Goal: Task Accomplishment & Management: Manage account settings

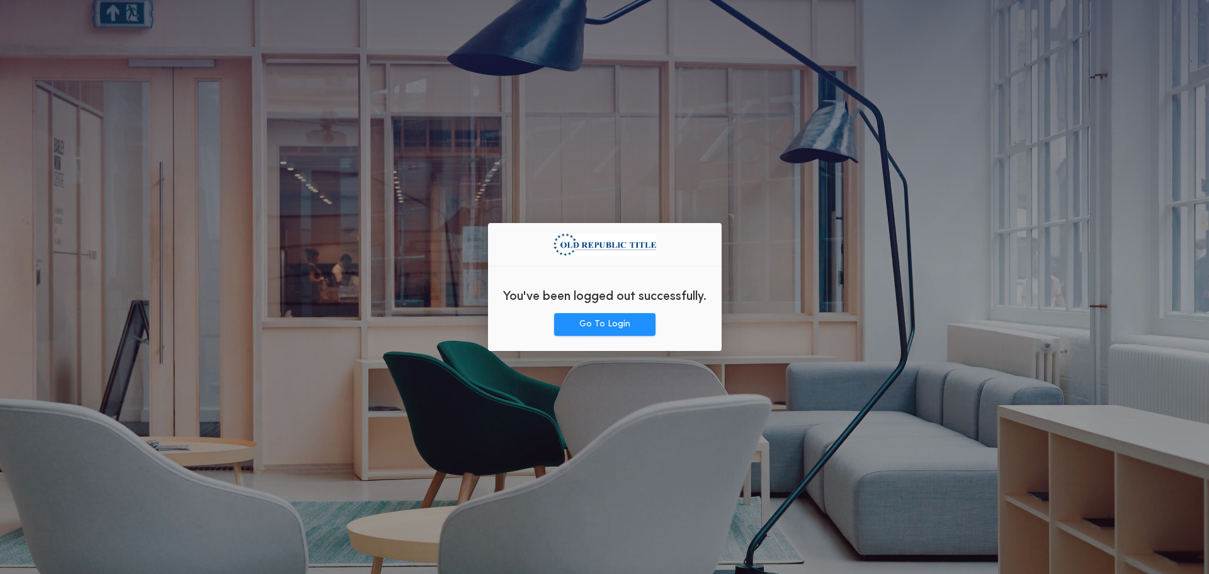
click at [593, 340] on div "You've been logged out successfully. Go To Login" at bounding box center [605, 287] width 234 height 128
click at [591, 332] on button "Go To Login" at bounding box center [604, 324] width 101 height 23
click at [643, 331] on button "Go To Login" at bounding box center [604, 324] width 101 height 23
click at [579, 338] on div "You've been logged out successfully. Go To Login" at bounding box center [605, 287] width 234 height 128
click at [591, 305] on div "You've been logged out successfully." at bounding box center [605, 295] width 234 height 37
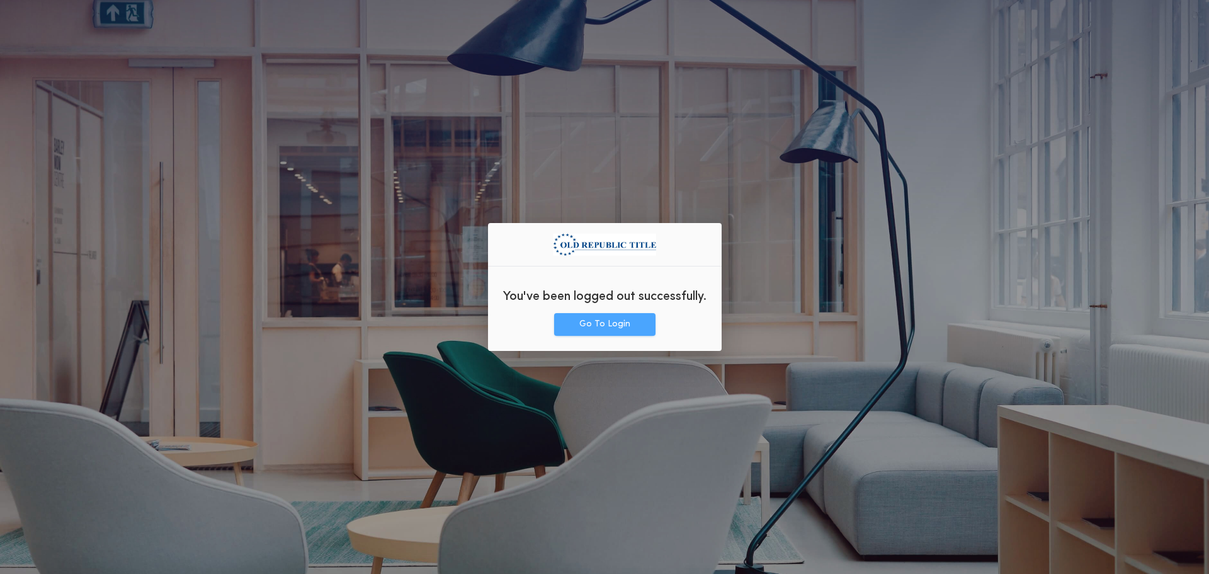
click at [594, 321] on button "Go To Login" at bounding box center [604, 324] width 101 height 23
click at [598, 321] on button "Go To Login" at bounding box center [604, 324] width 101 height 23
click at [600, 321] on button "Go To Login" at bounding box center [604, 324] width 101 height 23
